Goal: Navigation & Orientation: Go to known website

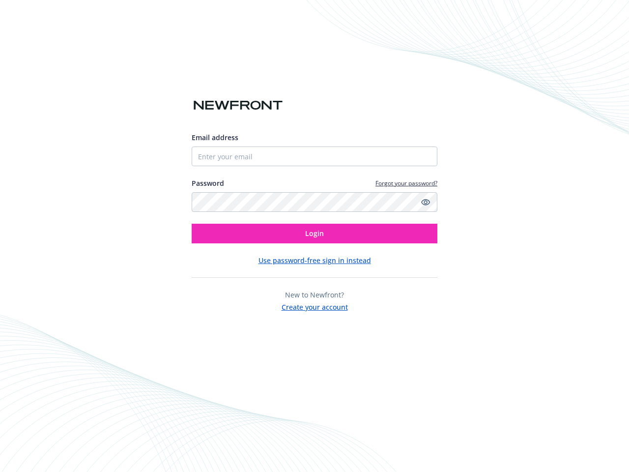
click at [426, 202] on icon "Show password" at bounding box center [425, 202] width 9 height 9
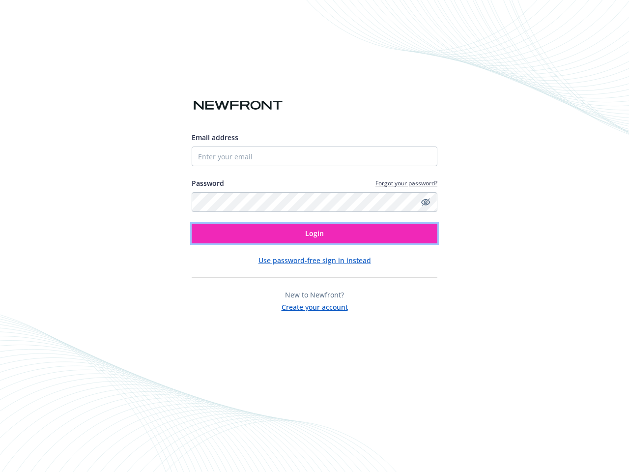
click at [315, 234] on span "Login" at bounding box center [314, 233] width 19 height 9
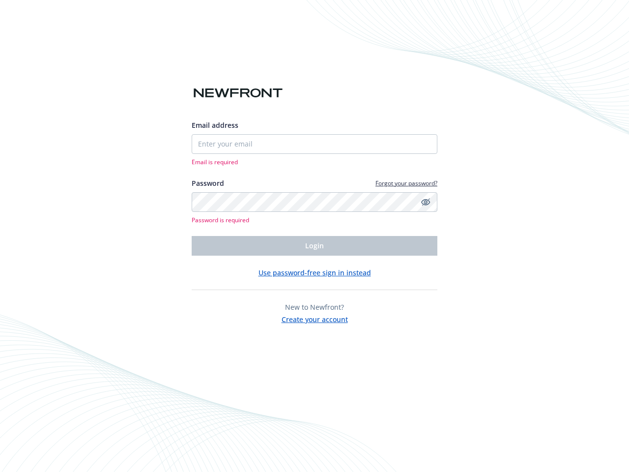
click at [315, 260] on div "Email address Email is required Password Forgot your password? Password is requ…" at bounding box center [315, 222] width 246 height 205
click at [315, 306] on span "New to Newfront?" at bounding box center [314, 306] width 59 height 9
